Goal: Transaction & Acquisition: Purchase product/service

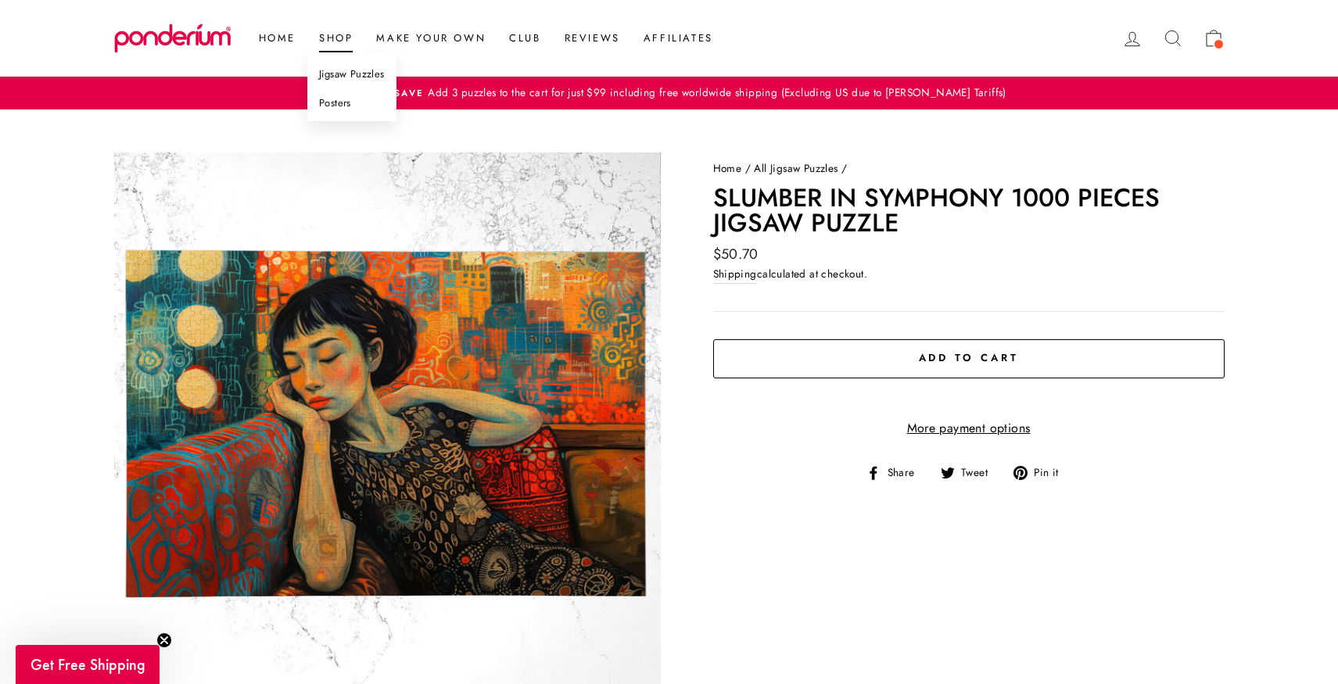
click at [338, 39] on link "Shop" at bounding box center [335, 38] width 57 height 28
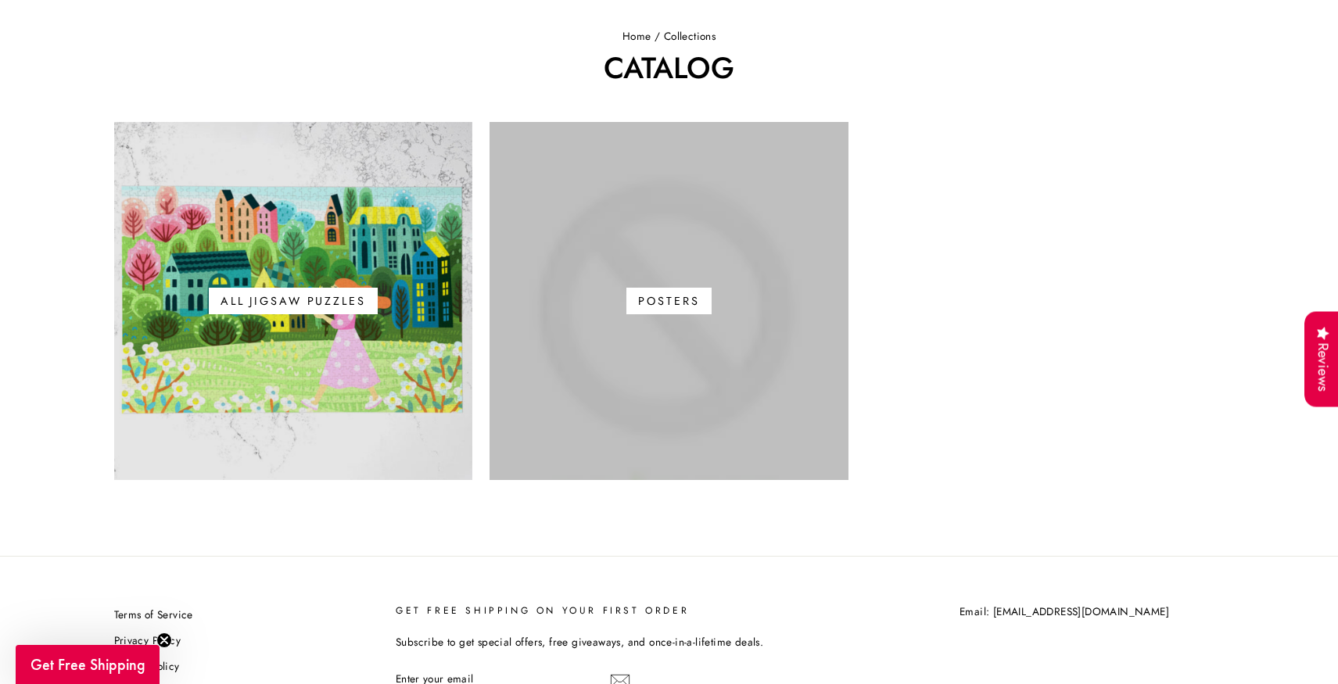
scroll to position [124, 0]
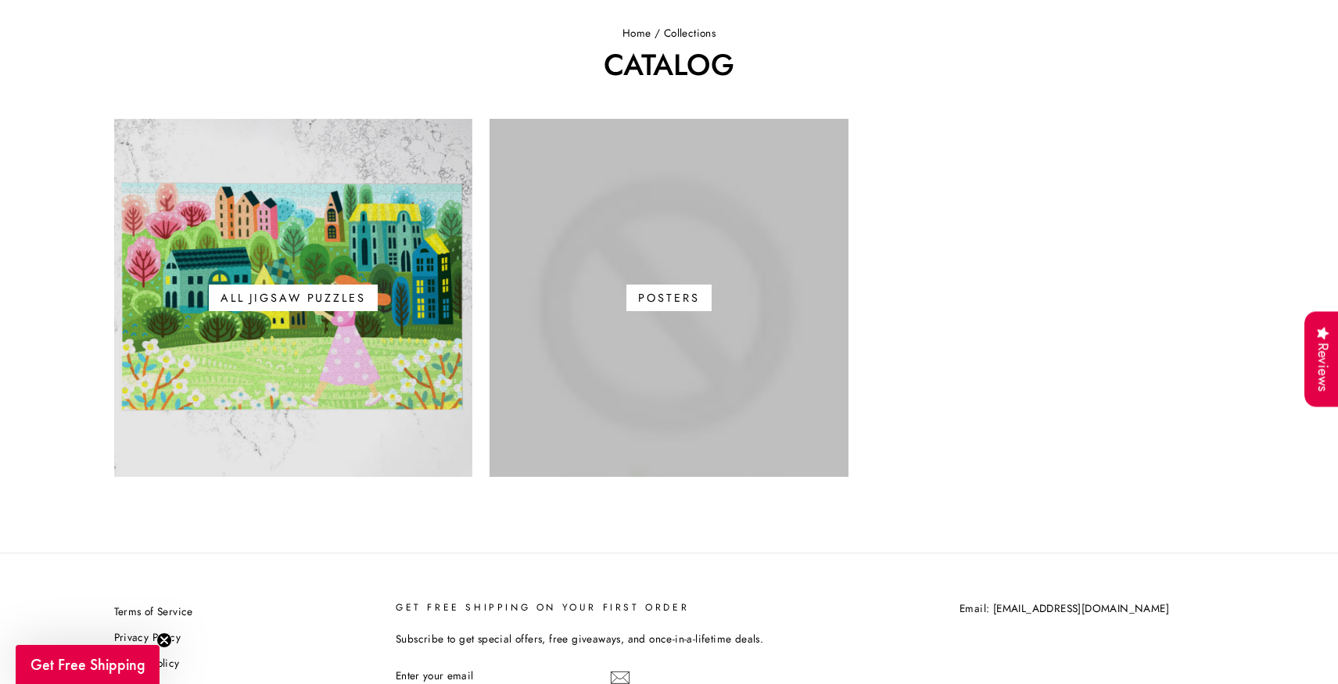
click at [715, 331] on link "Posters" at bounding box center [668, 298] width 359 height 359
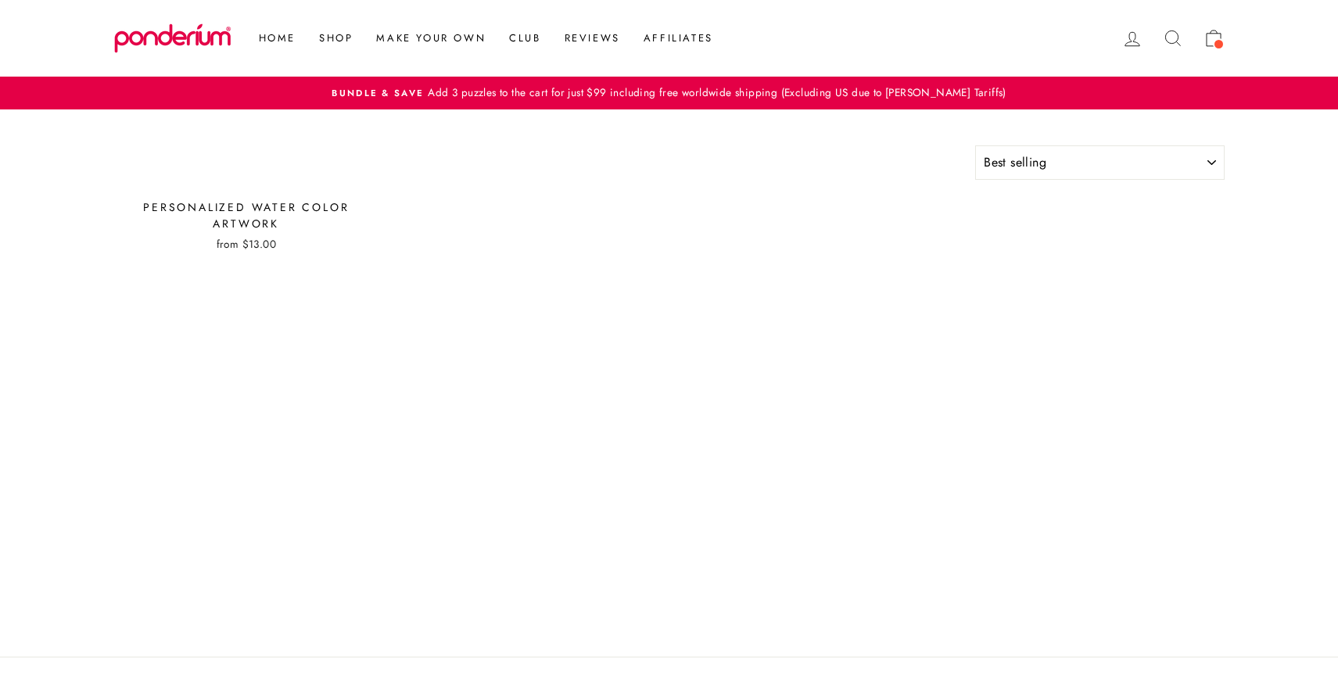
select select "best-selling"
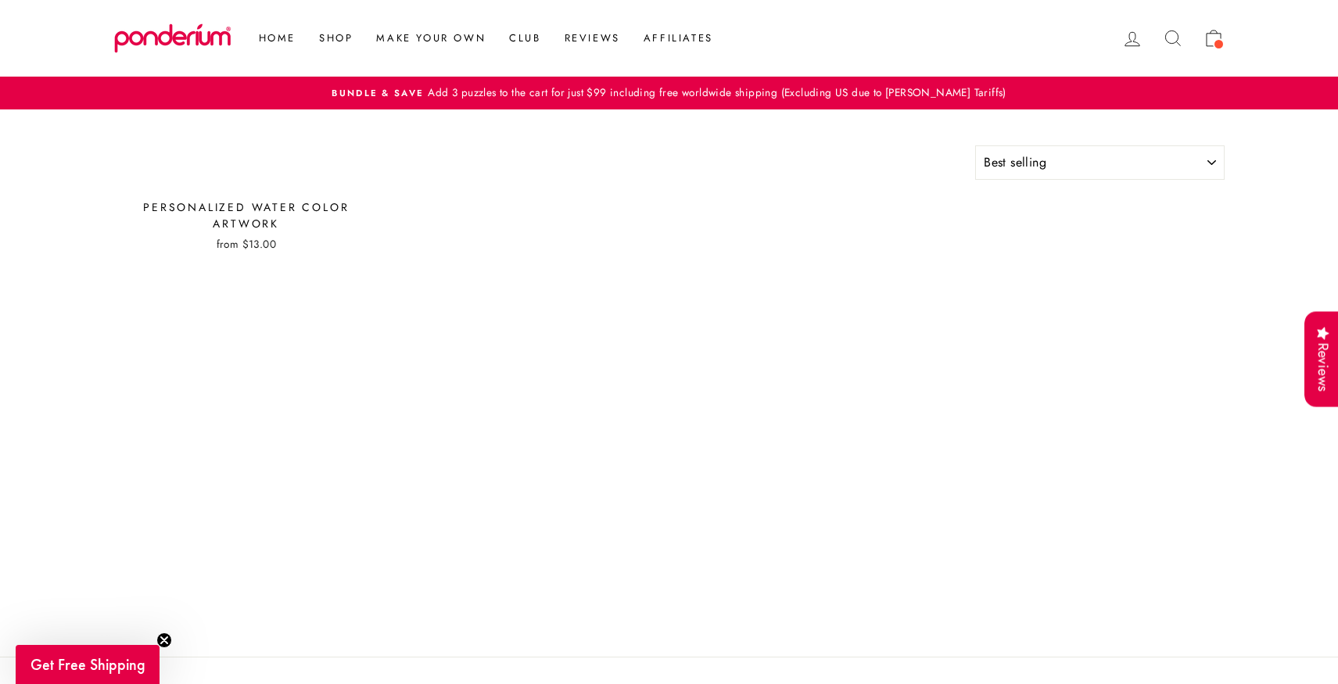
click at [254, 215] on div "Personalized Water Color Artwork" at bounding box center [246, 215] width 265 height 33
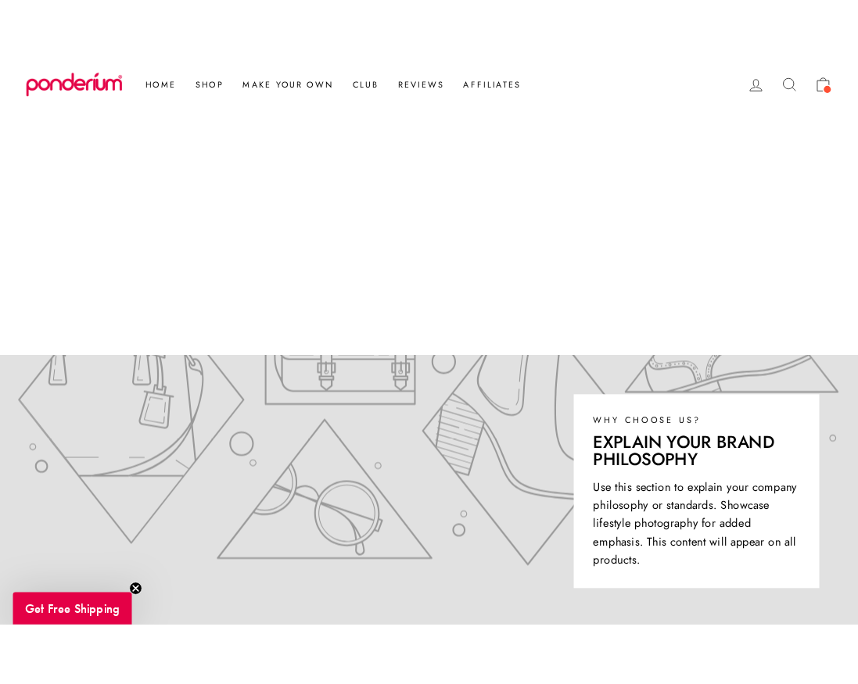
scroll to position [378, 0]
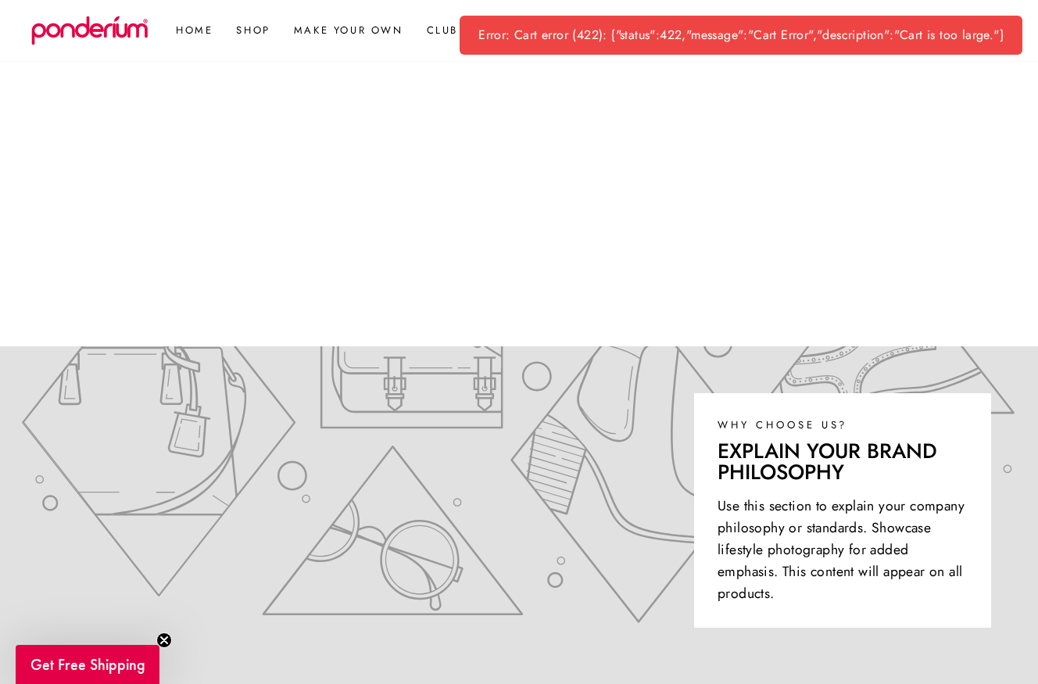
click at [727, 34] on div "Error: Cart error (422): {"status":422,"message":"Cart Error","description":"Ca…" at bounding box center [741, 35] width 563 height 39
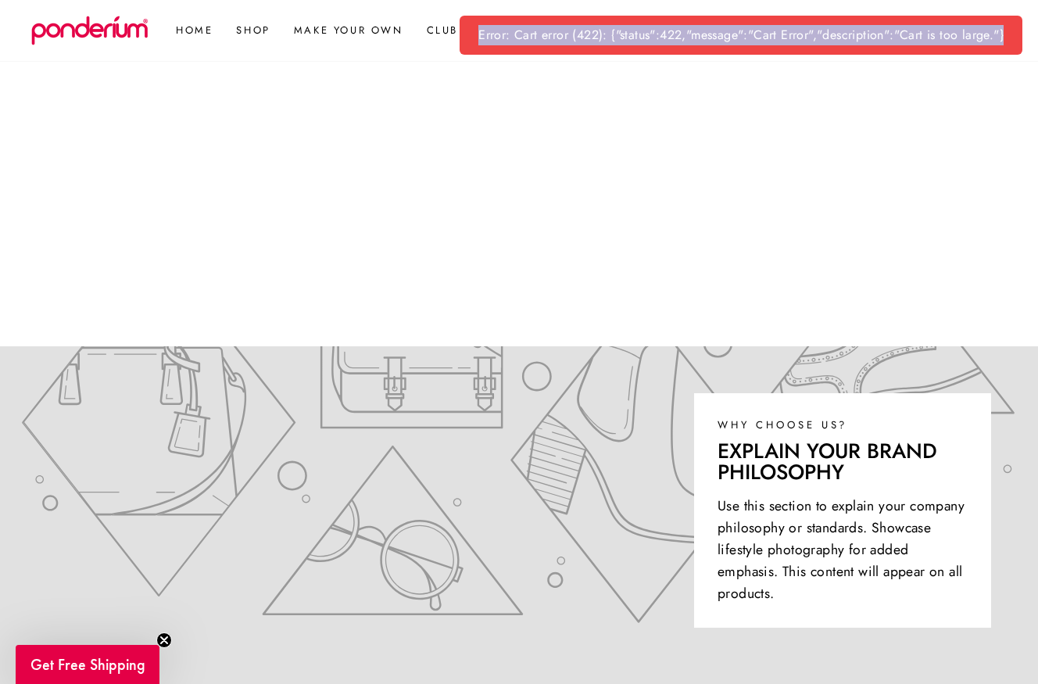
click at [727, 34] on div "Error: Cart error (422): {"status":422,"message":"Cart Error","description":"Ca…" at bounding box center [741, 35] width 563 height 39
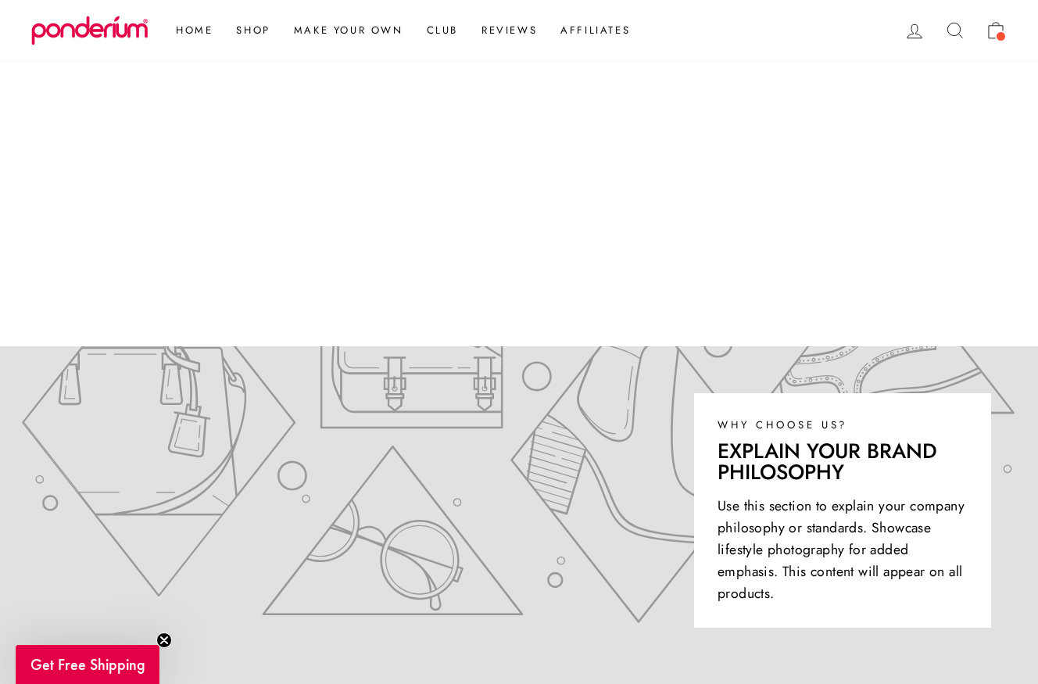
copy div "Error: Cart error (422): {"status":422,"message":"Cart Error","description":"Ca…"
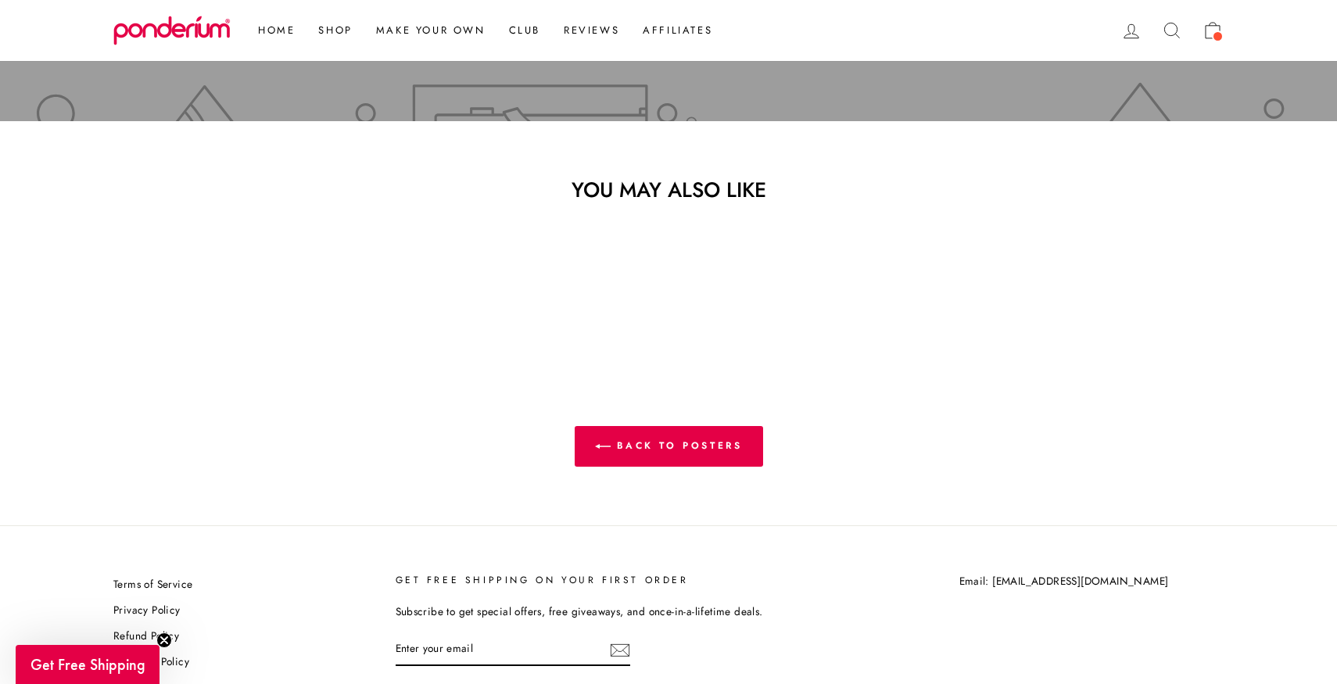
scroll to position [2979, 0]
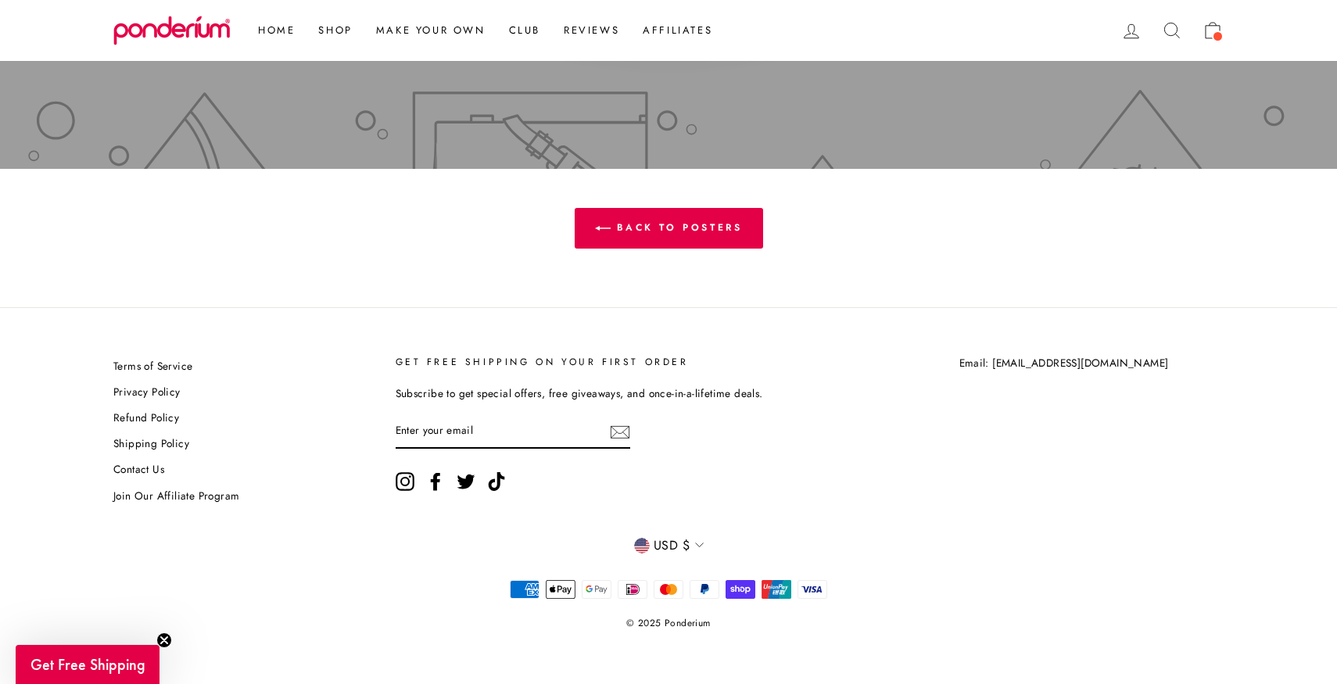
click at [685, 539] on span "USD $" at bounding box center [672, 546] width 36 height 20
click at [675, 408] on span "GBP £" at bounding box center [679, 413] width 36 height 21
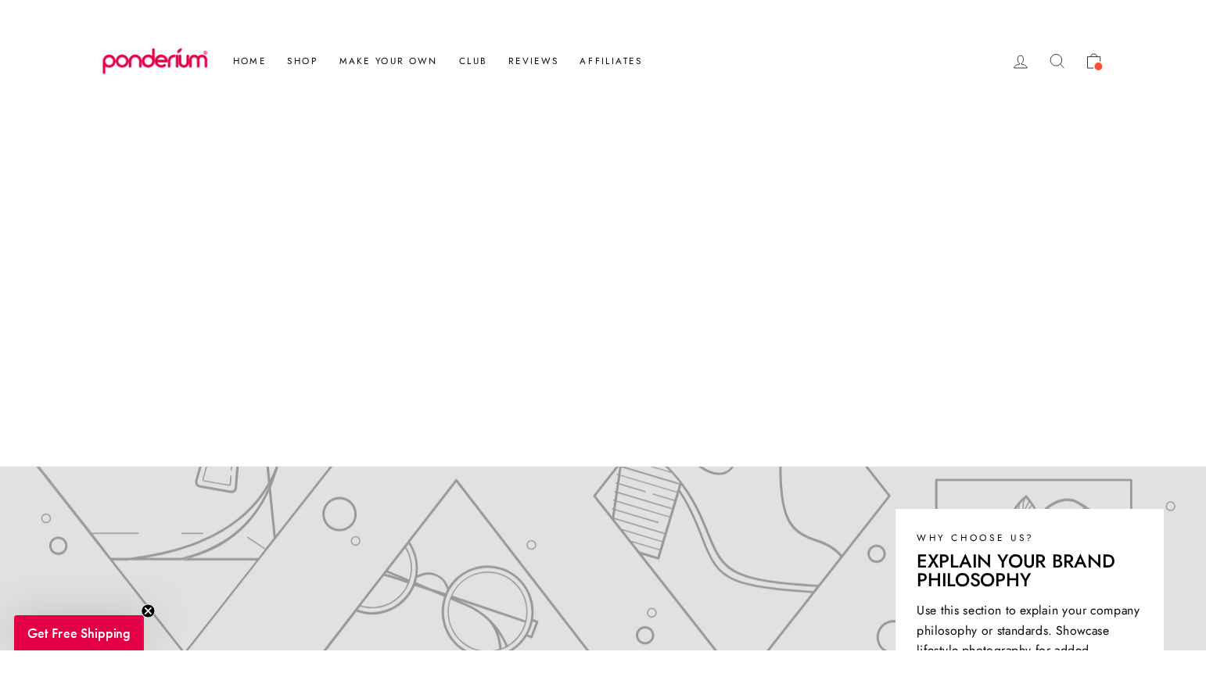
scroll to position [305, 0]
